Goal: Task Accomplishment & Management: Manage account settings

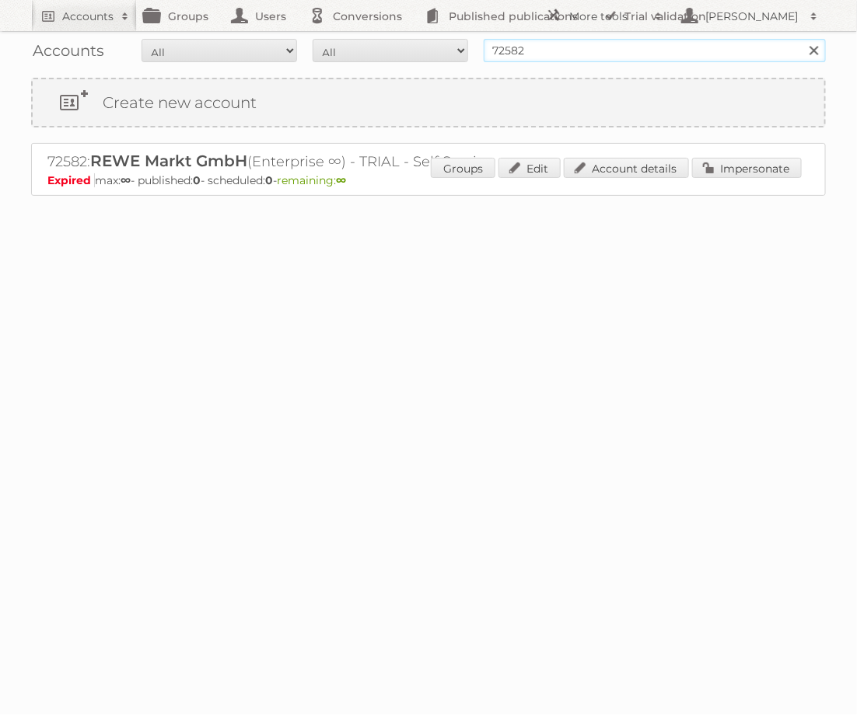
click at [579, 50] on input "72582" at bounding box center [655, 50] width 342 height 23
type input "[PERSON_NAME]"
click at [802, 39] on input "Search" at bounding box center [813, 50] width 23 height 23
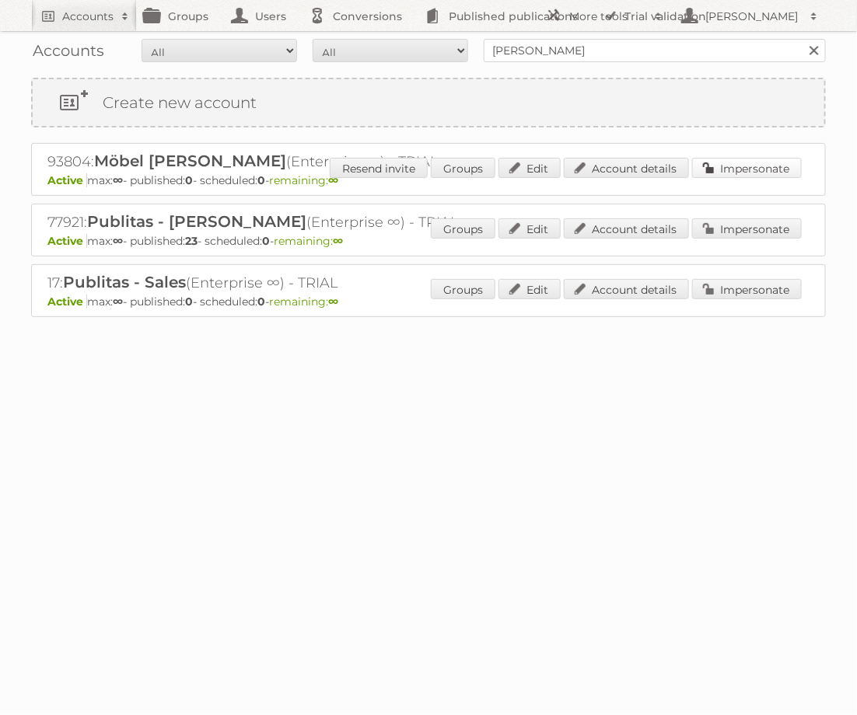
click at [729, 162] on link "Impersonate" at bounding box center [747, 168] width 110 height 20
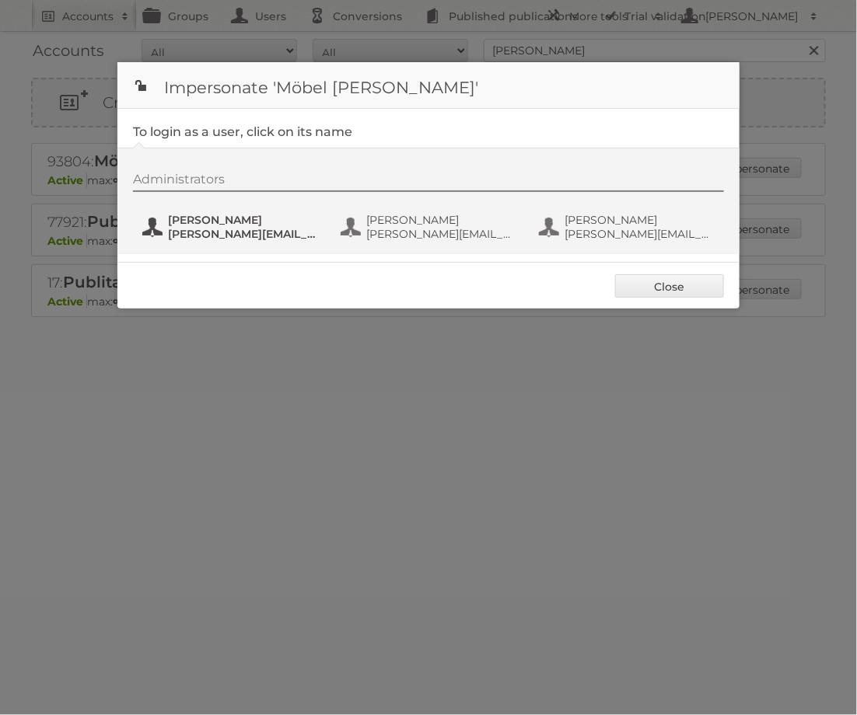
click at [212, 223] on span "Marco Zoccoletti" at bounding box center [243, 220] width 151 height 14
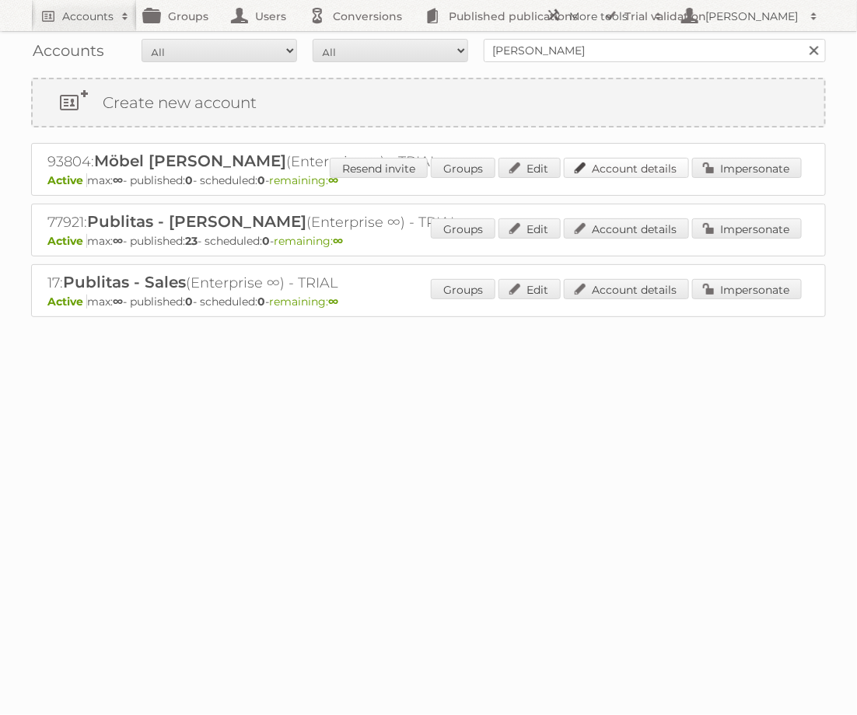
click at [647, 164] on link "Account details" at bounding box center [626, 168] width 125 height 20
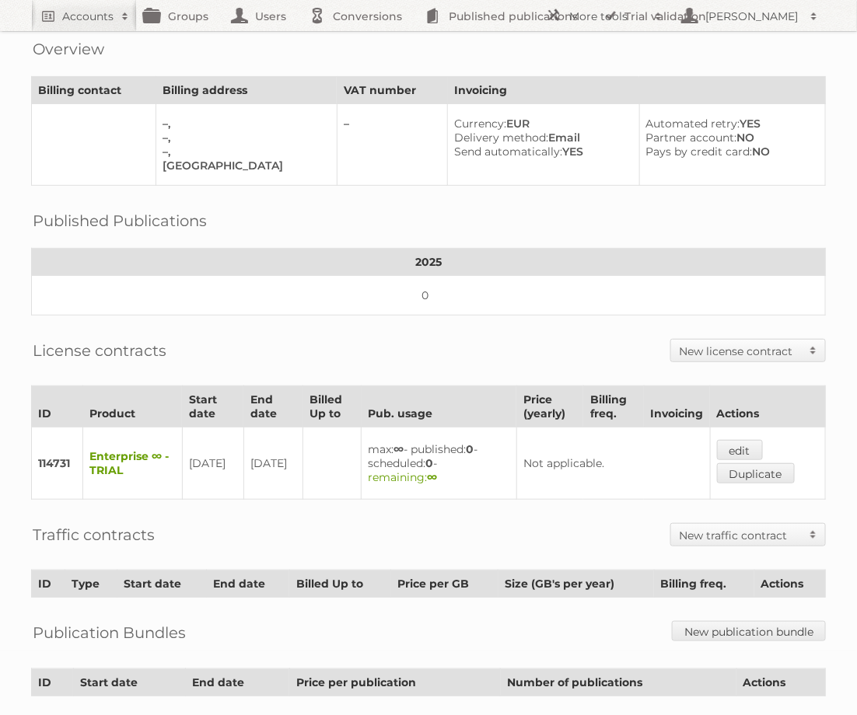
scroll to position [66, 0]
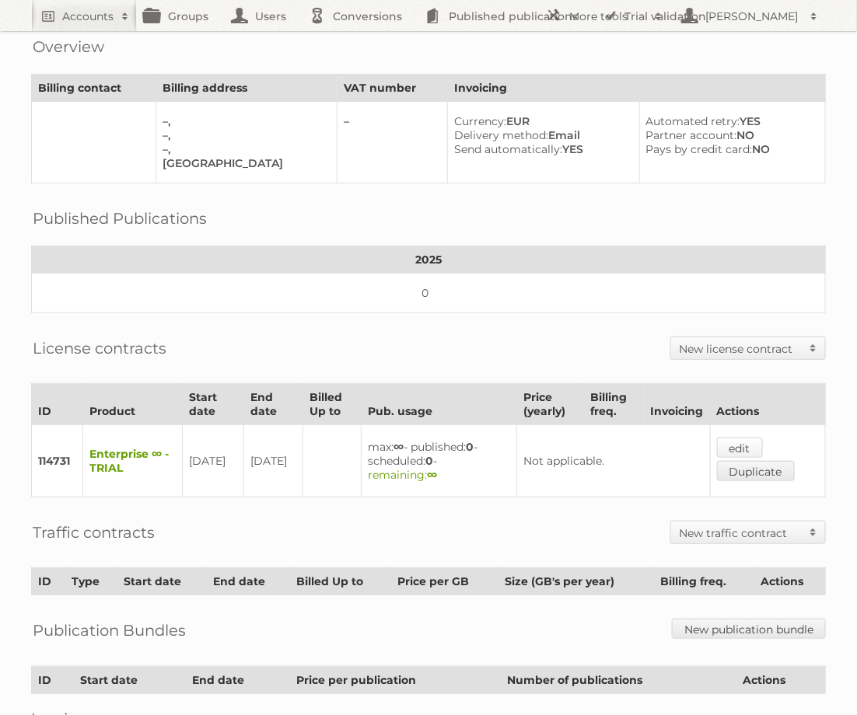
click at [738, 447] on link "edit" at bounding box center [740, 448] width 46 height 20
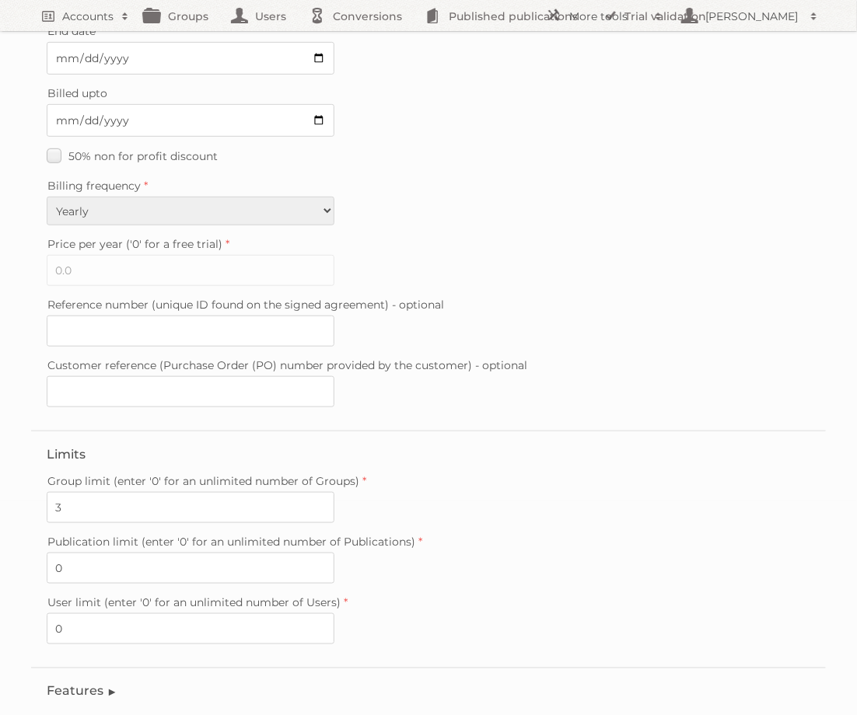
scroll to position [310, 0]
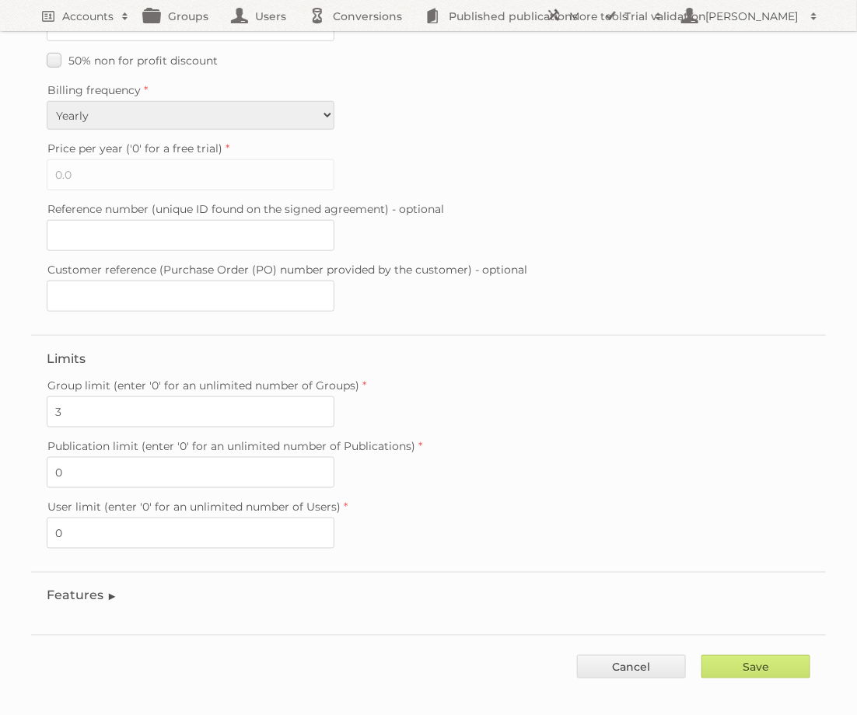
click at [79, 589] on legend "Features" at bounding box center [82, 596] width 71 height 15
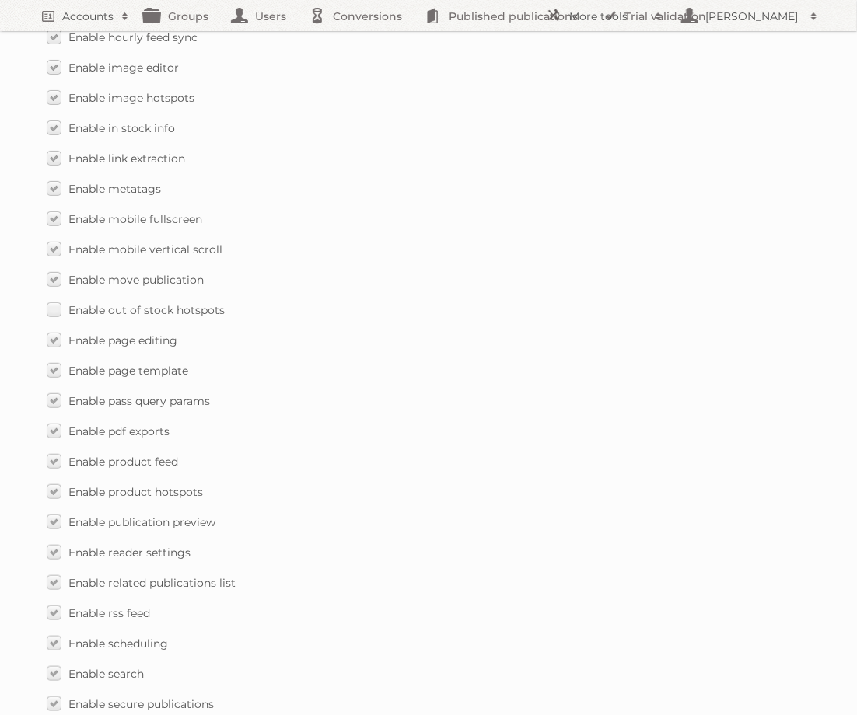
scroll to position [2160, 0]
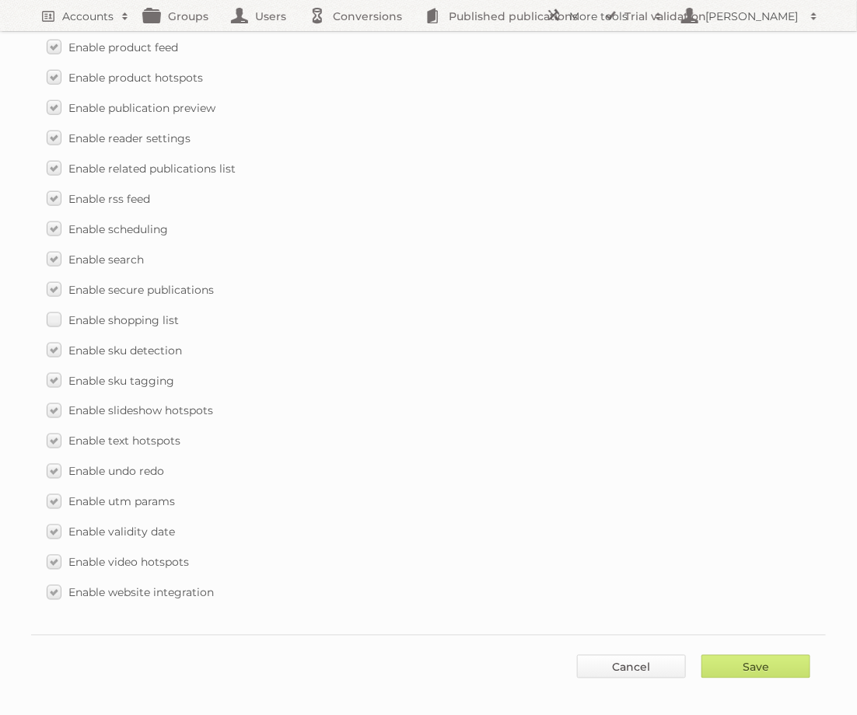
click at [645, 655] on link "Cancel" at bounding box center [631, 666] width 109 height 23
